Goal: Information Seeking & Learning: Find specific fact

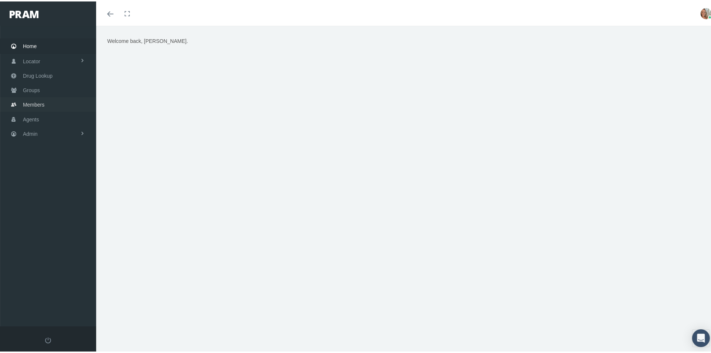
click at [42, 105] on span "Members" at bounding box center [33, 103] width 21 height 14
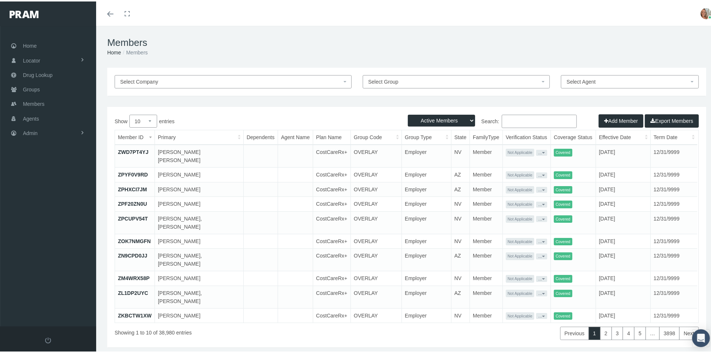
click at [533, 121] on input "Search:" at bounding box center [539, 119] width 75 height 13
drag, startPoint x: 522, startPoint y: 122, endPoint x: 525, endPoint y: 119, distance: 3.9
click at [524, 119] on input "Search:" at bounding box center [539, 119] width 75 height 13
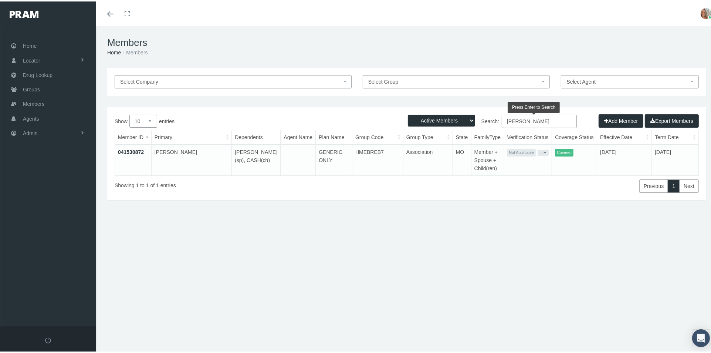
type input "nelson, brandy"
click at [142, 147] on link "041530872" at bounding box center [131, 150] width 26 height 6
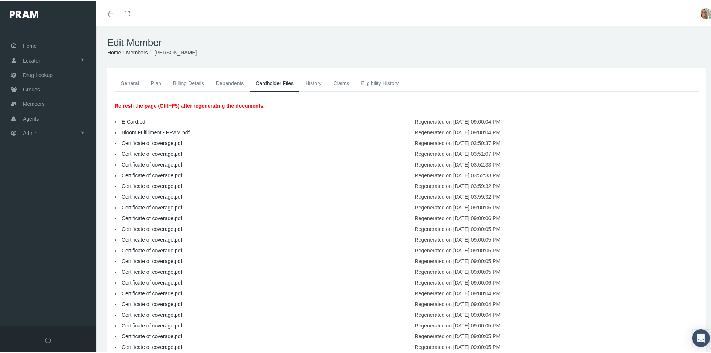
click at [140, 118] on link "E-Card.pdf" at bounding box center [134, 120] width 25 height 6
click at [129, 84] on link "General" at bounding box center [130, 82] width 30 height 16
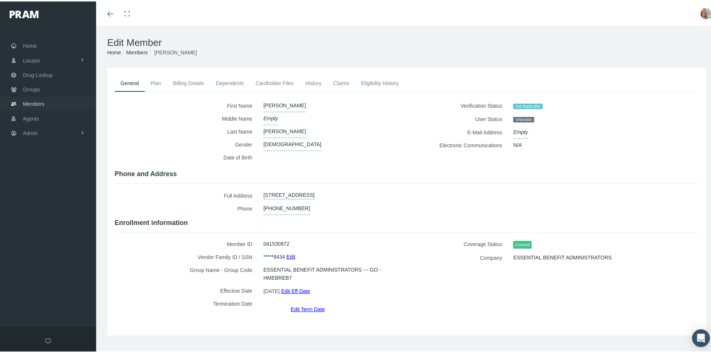
click at [38, 101] on span "Members" at bounding box center [33, 102] width 21 height 14
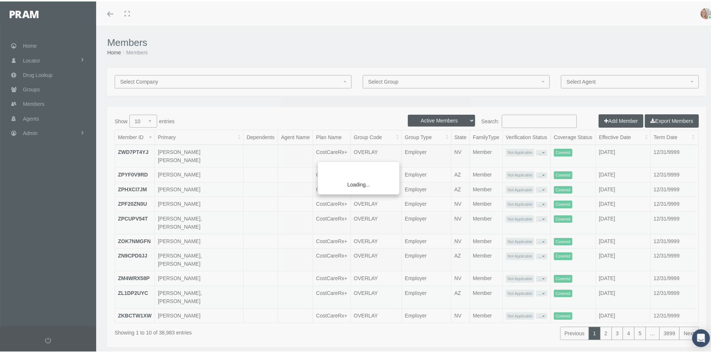
click at [520, 119] on div "Loading..." at bounding box center [355, 176] width 711 height 353
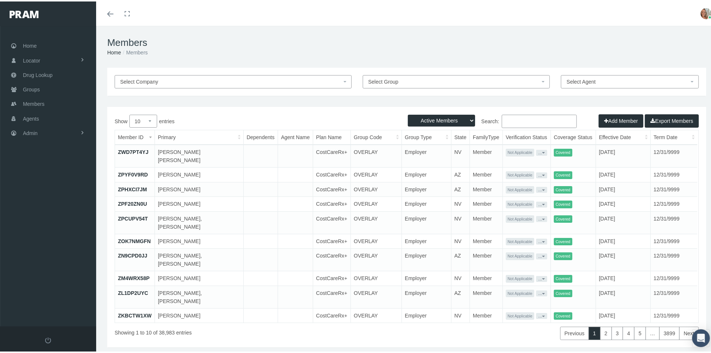
click at [509, 118] on input "Search:" at bounding box center [539, 119] width 75 height 13
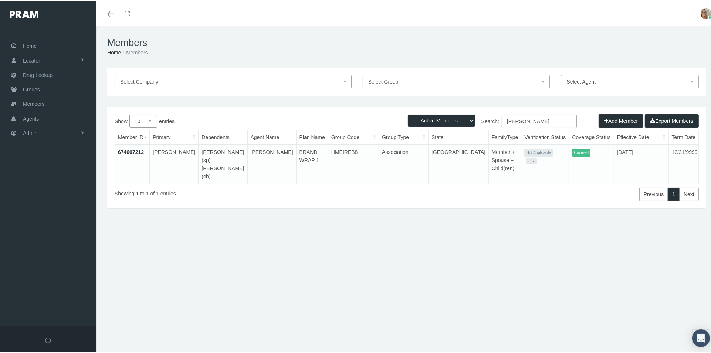
type input "kevin young"
click at [133, 150] on link "674607212" at bounding box center [131, 150] width 26 height 6
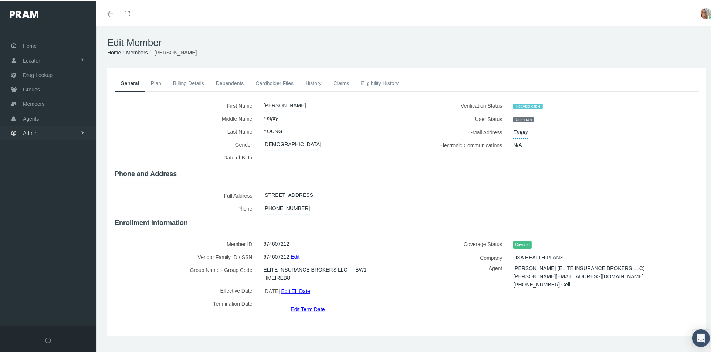
click at [34, 132] on span "Admin" at bounding box center [30, 132] width 15 height 14
click at [53, 240] on span "Company Plans" at bounding box center [48, 243] width 37 height 13
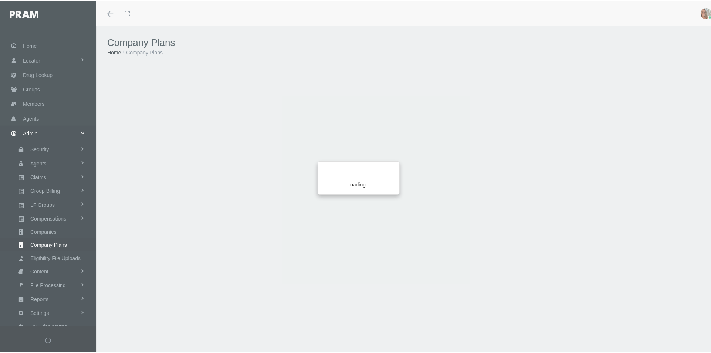
scroll to position [3, 0]
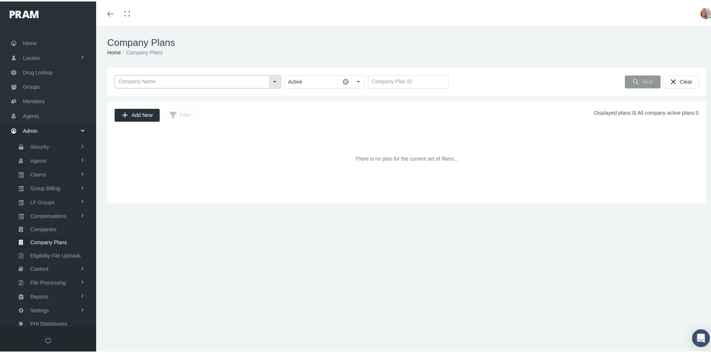
click at [168, 82] on input "text" at bounding box center [191, 80] width 153 height 13
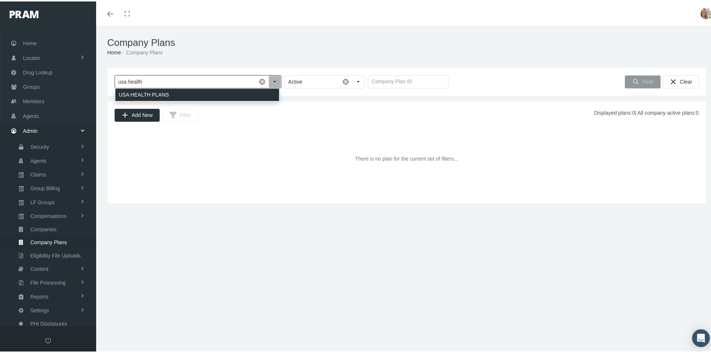
click at [168, 92] on div "USA HEALTH PLANS" at bounding box center [197, 93] width 164 height 12
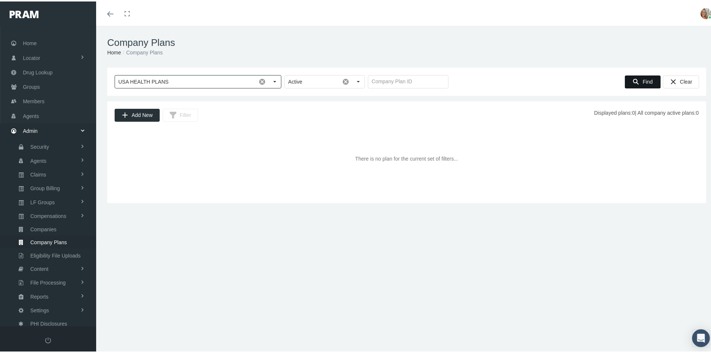
type input "USA HEALTH PLANS"
click at [642, 74] on div "Find" at bounding box center [642, 80] width 35 height 12
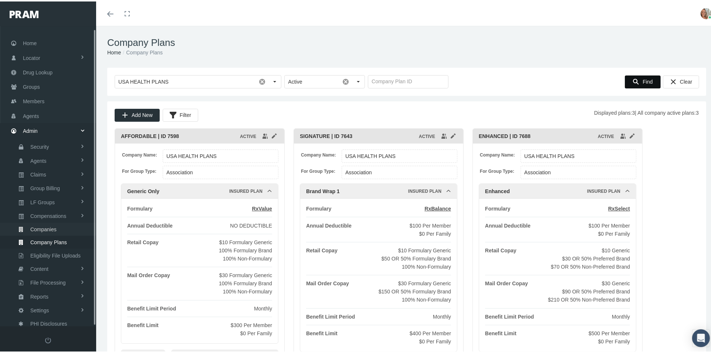
click at [57, 221] on link "Companies" at bounding box center [48, 227] width 96 height 13
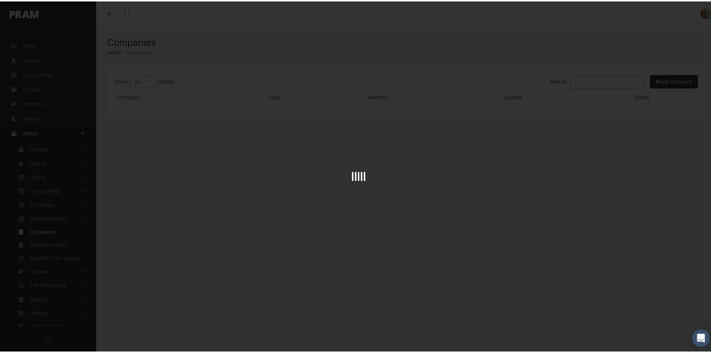
scroll to position [3, 0]
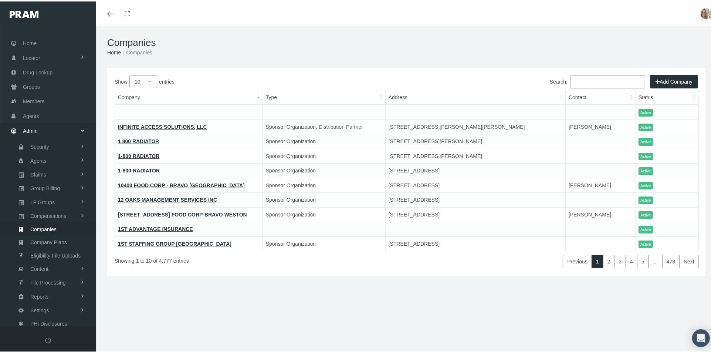
click at [577, 76] on input "Search:" at bounding box center [607, 80] width 75 height 13
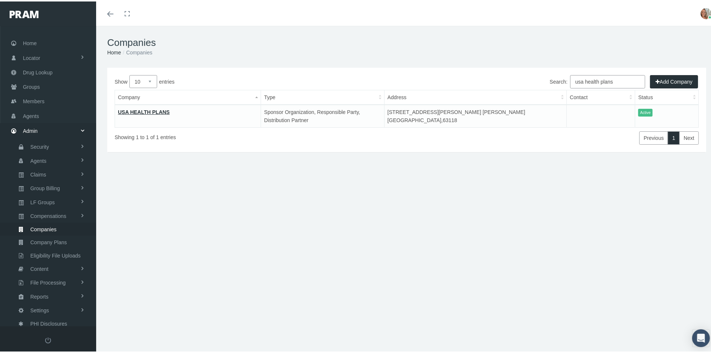
type input "usa health plans"
click at [127, 111] on link "USA HEALTH PLANS" at bounding box center [144, 111] width 52 height 6
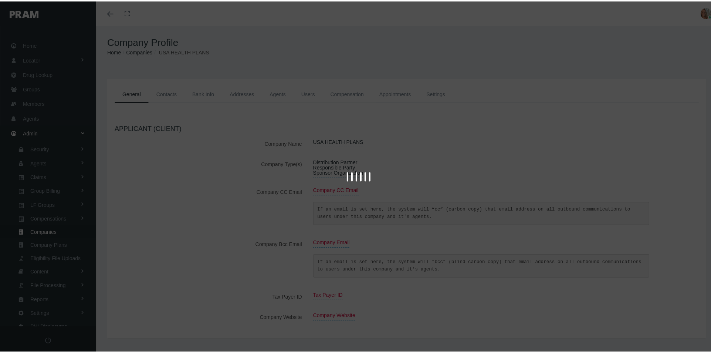
scroll to position [3, 0]
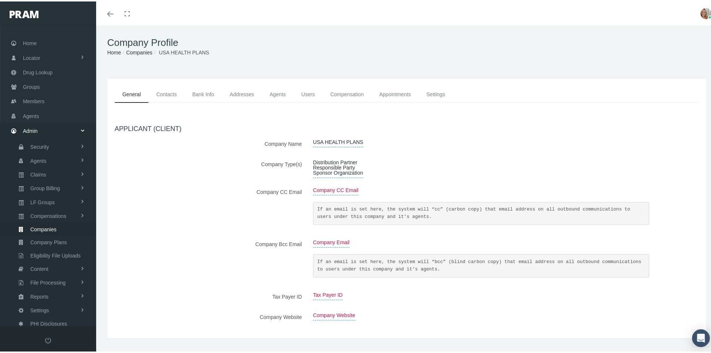
click at [165, 92] on link "Contacts" at bounding box center [167, 93] width 36 height 17
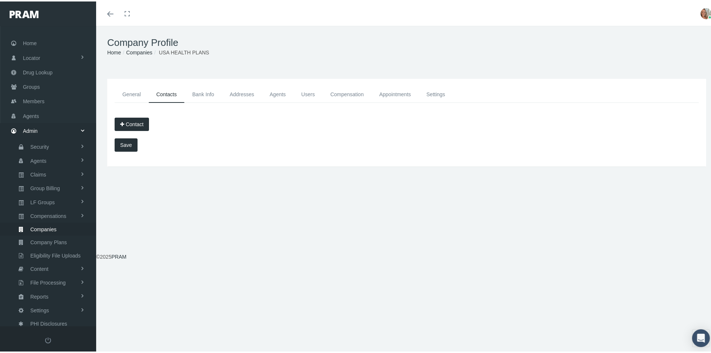
click at [197, 92] on link "Bank Info" at bounding box center [202, 93] width 37 height 17
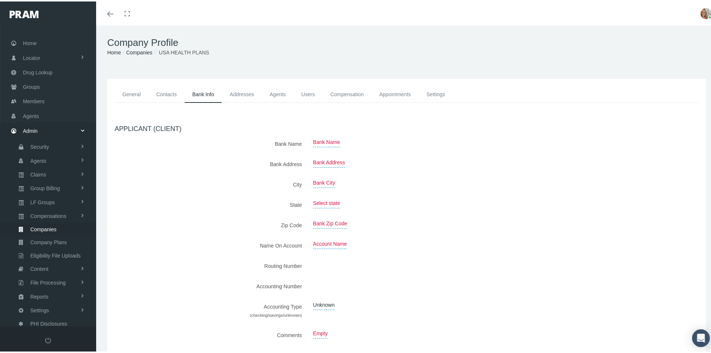
click at [237, 97] on link "Addresses" at bounding box center [242, 93] width 40 height 17
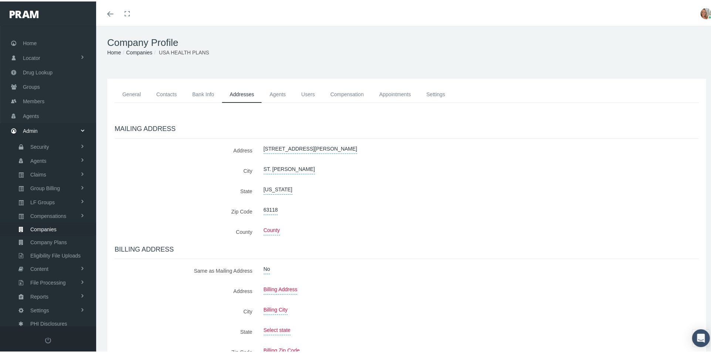
click at [357, 88] on link "Compensation" at bounding box center [347, 93] width 49 height 17
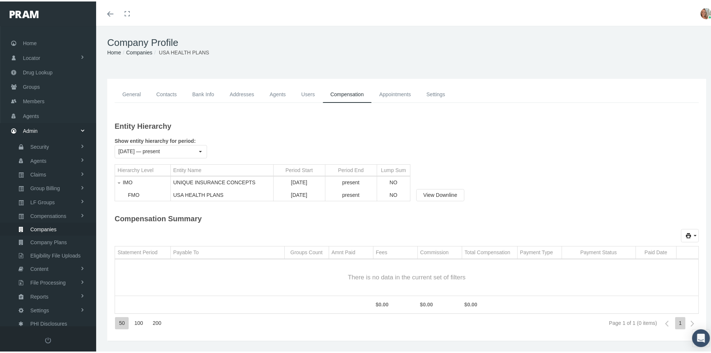
click at [385, 92] on link "Appointments" at bounding box center [394, 93] width 47 height 17
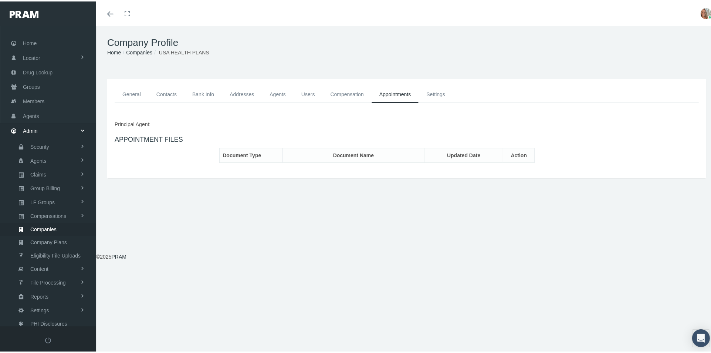
click at [308, 94] on link "Users" at bounding box center [307, 93] width 29 height 17
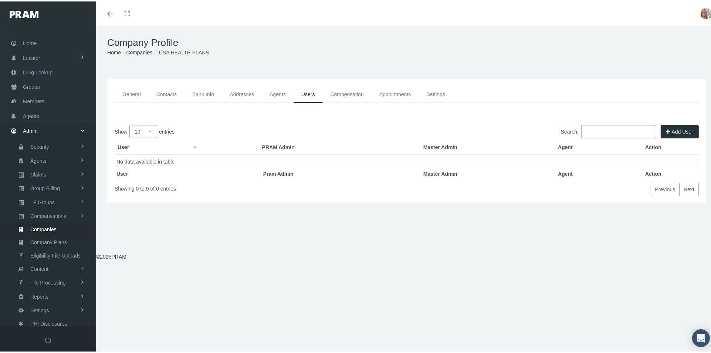
click at [134, 92] on link "General" at bounding box center [132, 93] width 34 height 17
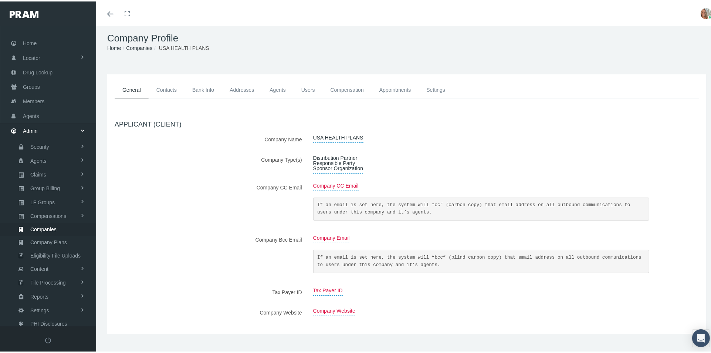
scroll to position [0, 0]
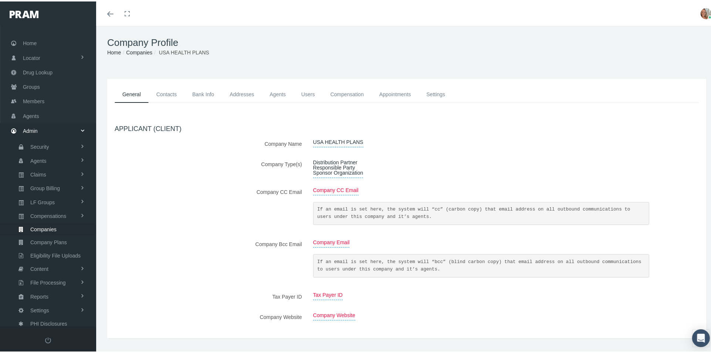
click at [170, 89] on link "Contacts" at bounding box center [167, 93] width 36 height 17
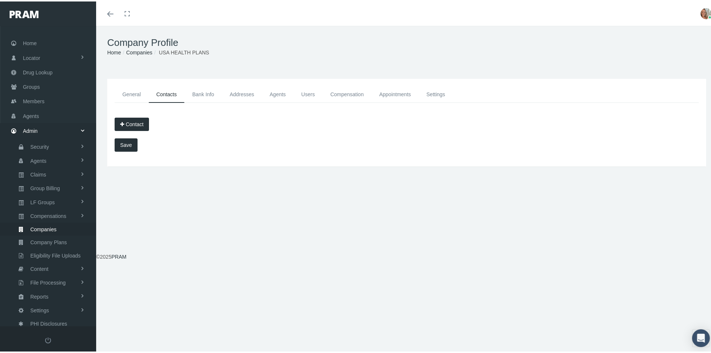
click at [203, 94] on link "Bank Info" at bounding box center [202, 93] width 37 height 17
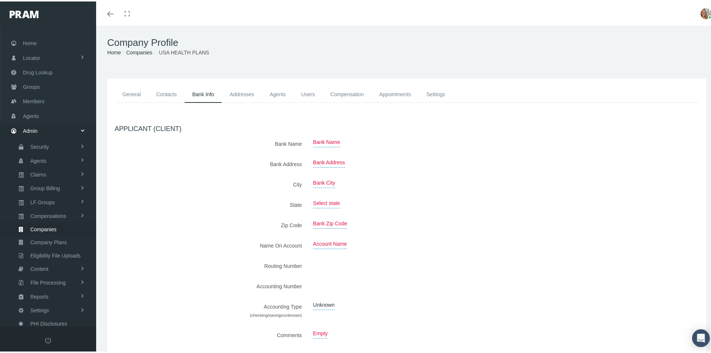
click at [244, 90] on link "Addresses" at bounding box center [242, 93] width 40 height 17
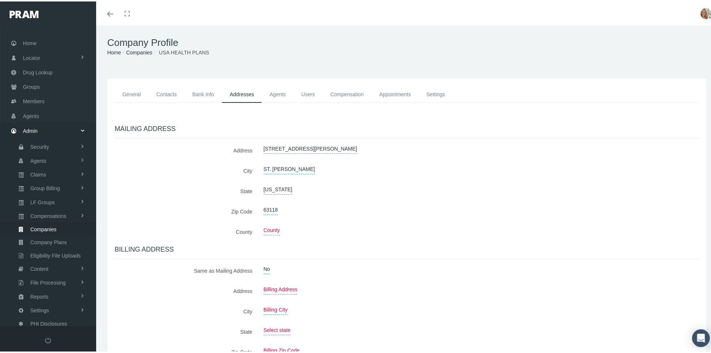
click at [280, 93] on link "Agents" at bounding box center [278, 93] width 32 height 17
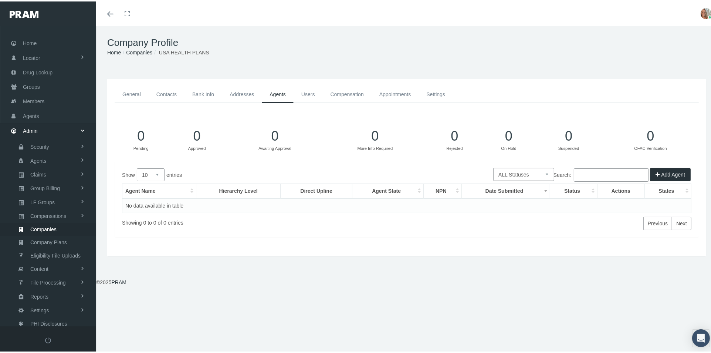
click at [309, 92] on link "Users" at bounding box center [307, 93] width 29 height 17
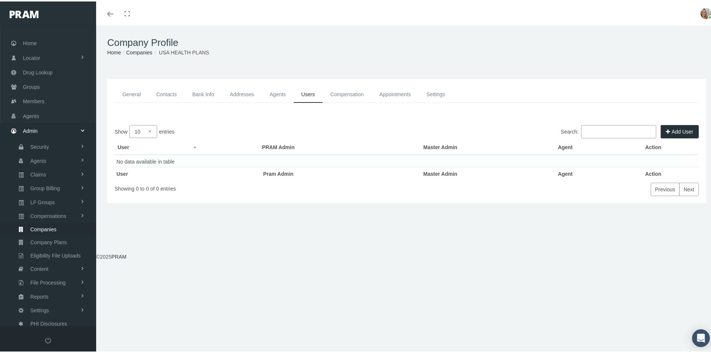
click at [341, 95] on link "Compensation" at bounding box center [347, 93] width 49 height 17
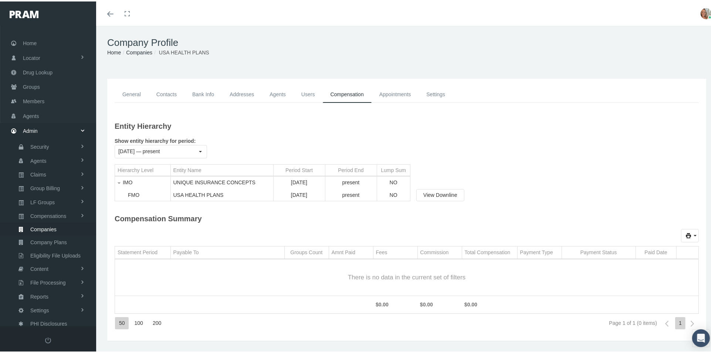
click at [400, 93] on link "Appointments" at bounding box center [394, 93] width 47 height 17
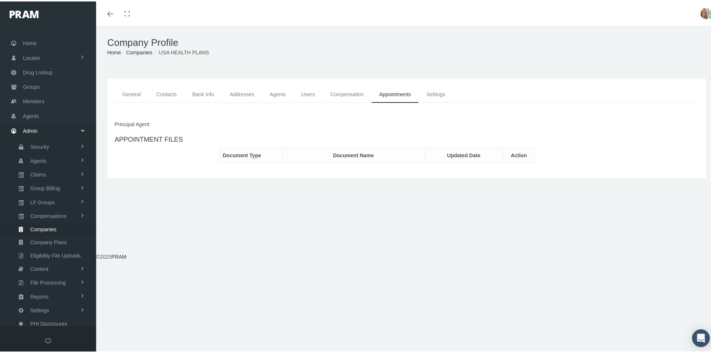
click at [432, 95] on link "Settings" at bounding box center [435, 93] width 34 height 17
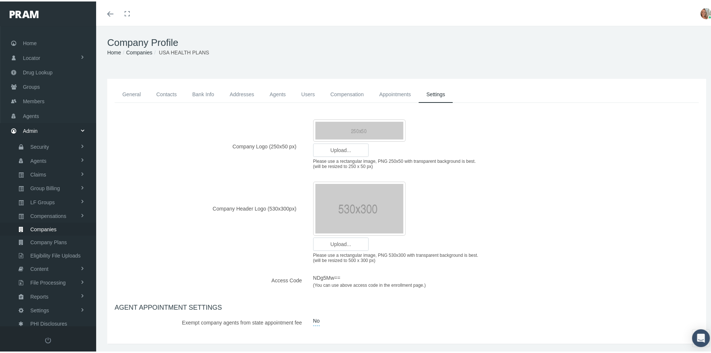
click at [132, 94] on link "General" at bounding box center [132, 93] width 34 height 17
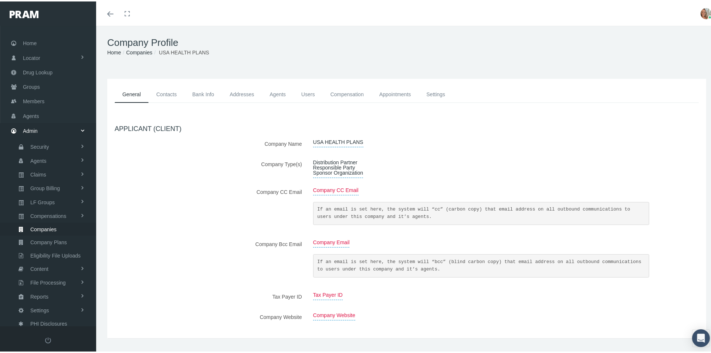
click at [359, 91] on link "Compensation" at bounding box center [347, 93] width 49 height 17
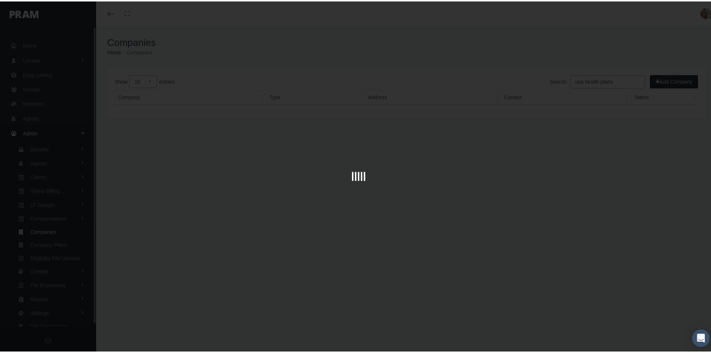
scroll to position [3, 0]
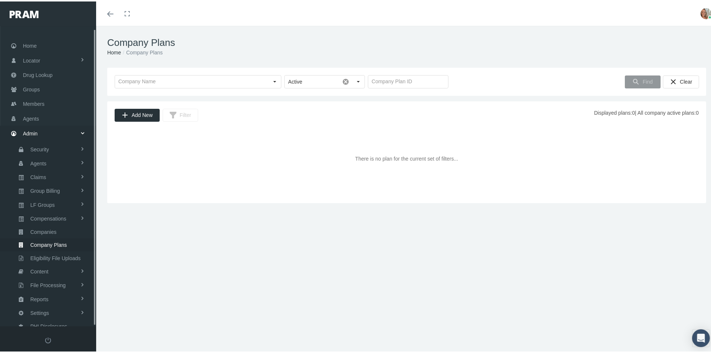
scroll to position [3, 0]
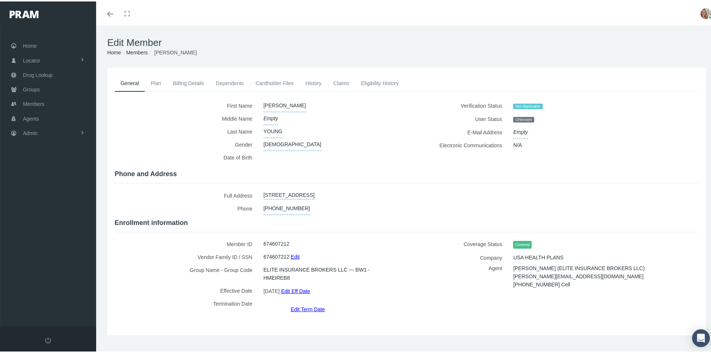
drag, startPoint x: 314, startPoint y: 81, endPoint x: 336, endPoint y: 82, distance: 22.2
click at [315, 81] on link "History" at bounding box center [313, 82] width 28 height 16
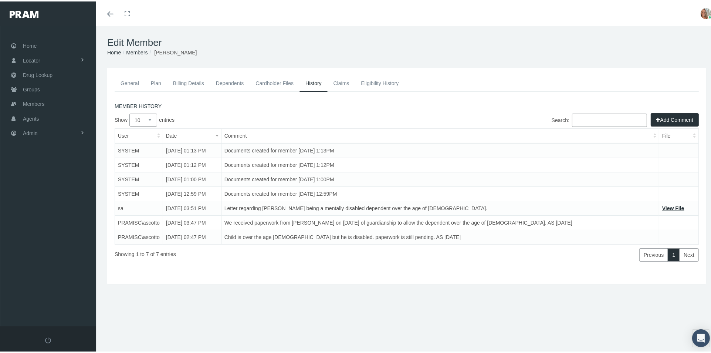
click at [340, 82] on link "Claims" at bounding box center [341, 82] width 28 height 16
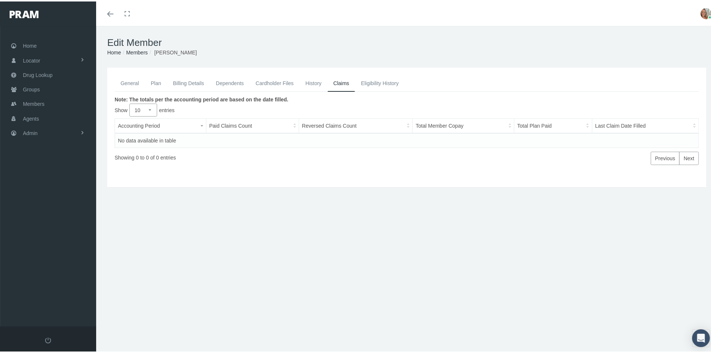
click at [284, 81] on link "Cardholder Files" at bounding box center [274, 82] width 50 height 16
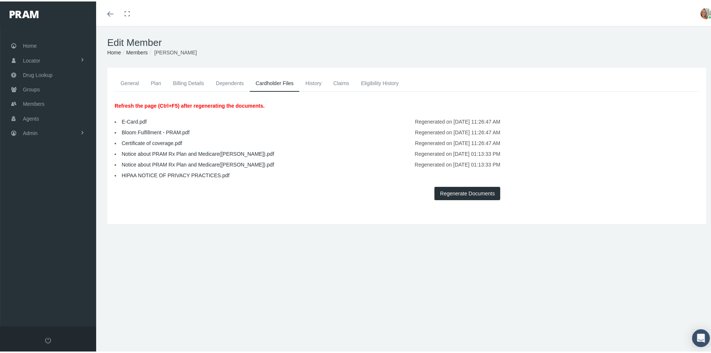
click at [224, 149] on link "Notice about PRAM Rx Plan and Medicare([PERSON_NAME]).pdf" at bounding box center [198, 152] width 152 height 6
click at [179, 162] on link "Notice about PRAM Rx Plan and Medicare([PERSON_NAME]).pdf" at bounding box center [198, 163] width 152 height 6
click at [132, 78] on link "General" at bounding box center [130, 82] width 30 height 16
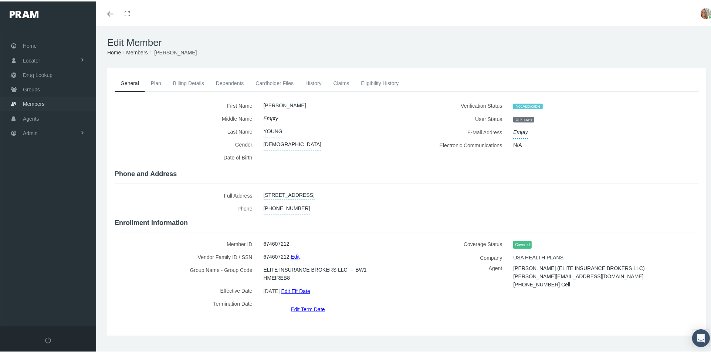
click at [40, 98] on span "Members" at bounding box center [33, 102] width 21 height 14
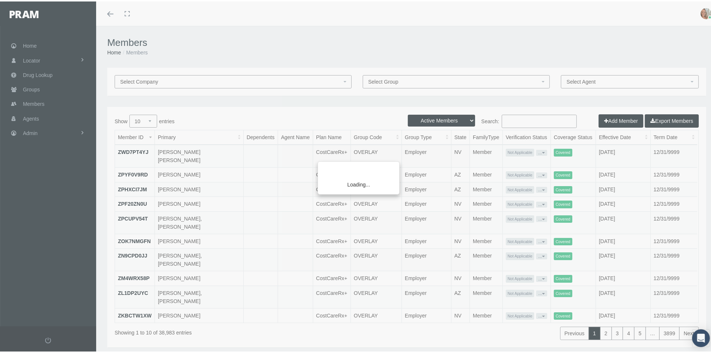
click at [508, 119] on div "Loading..." at bounding box center [355, 176] width 711 height 353
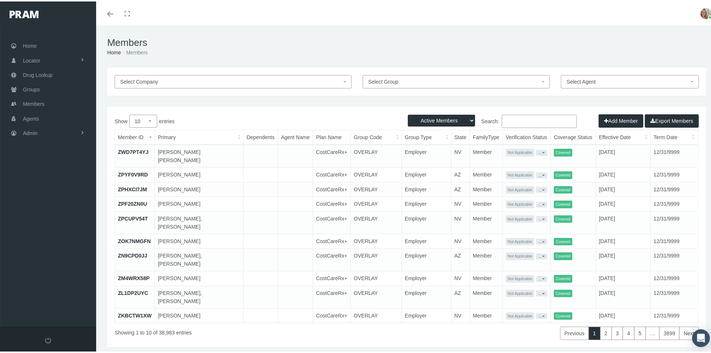
click at [508, 119] on input "Search:" at bounding box center [539, 119] width 75 height 13
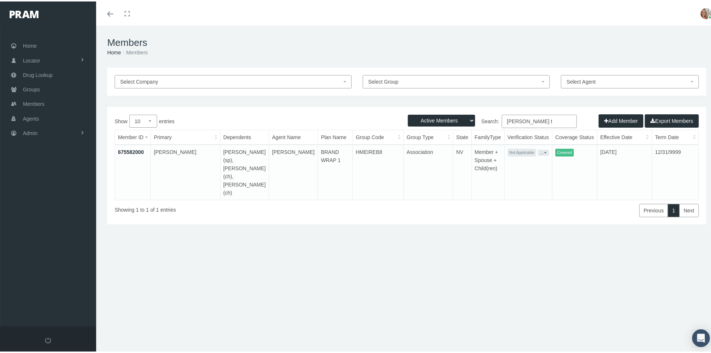
type input "apryl t"
click at [134, 150] on link "675582000" at bounding box center [131, 150] width 26 height 6
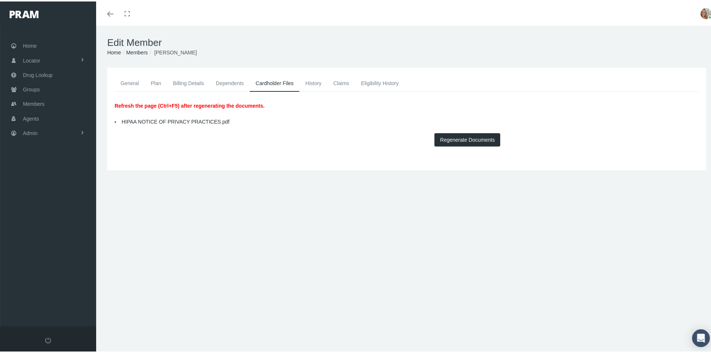
click at [223, 84] on link "Dependents" at bounding box center [230, 82] width 40 height 16
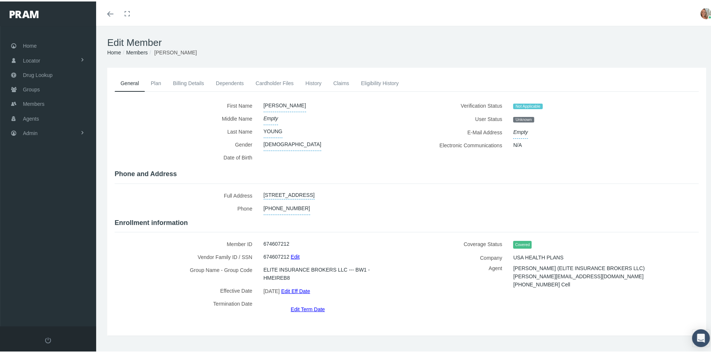
click at [280, 81] on link "Cardholder Files" at bounding box center [274, 82] width 50 height 16
